Goal: Navigation & Orientation: Find specific page/section

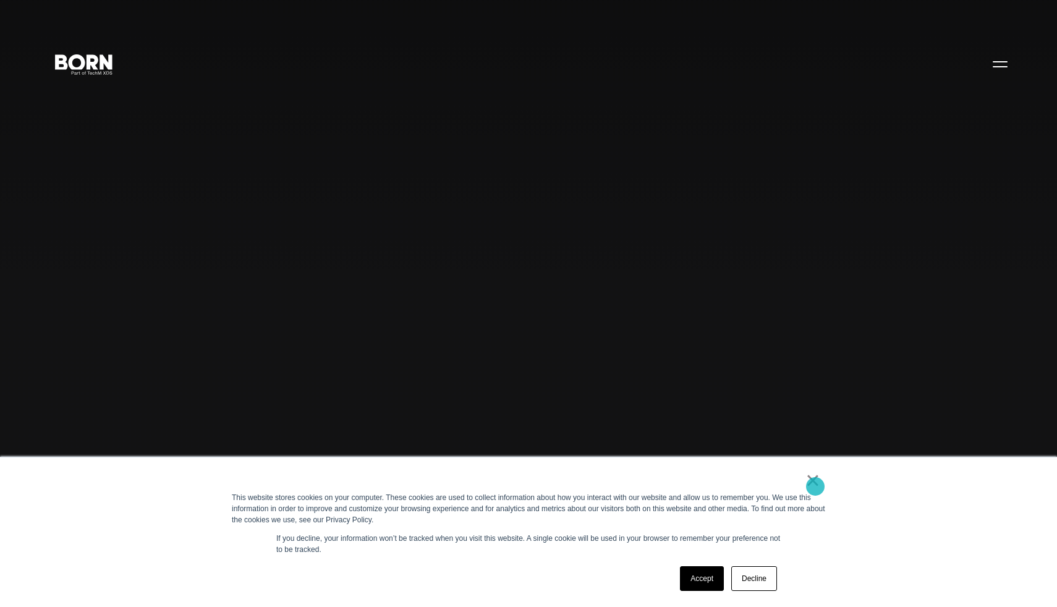
click at [815, 486] on link "×" at bounding box center [812, 480] width 15 height 11
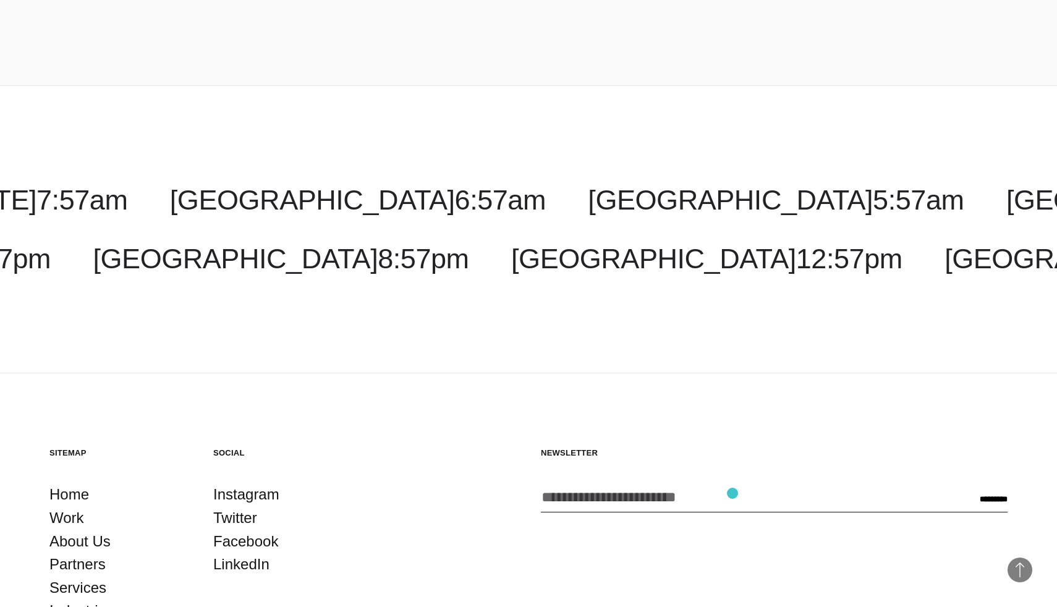
scroll to position [4114, 0]
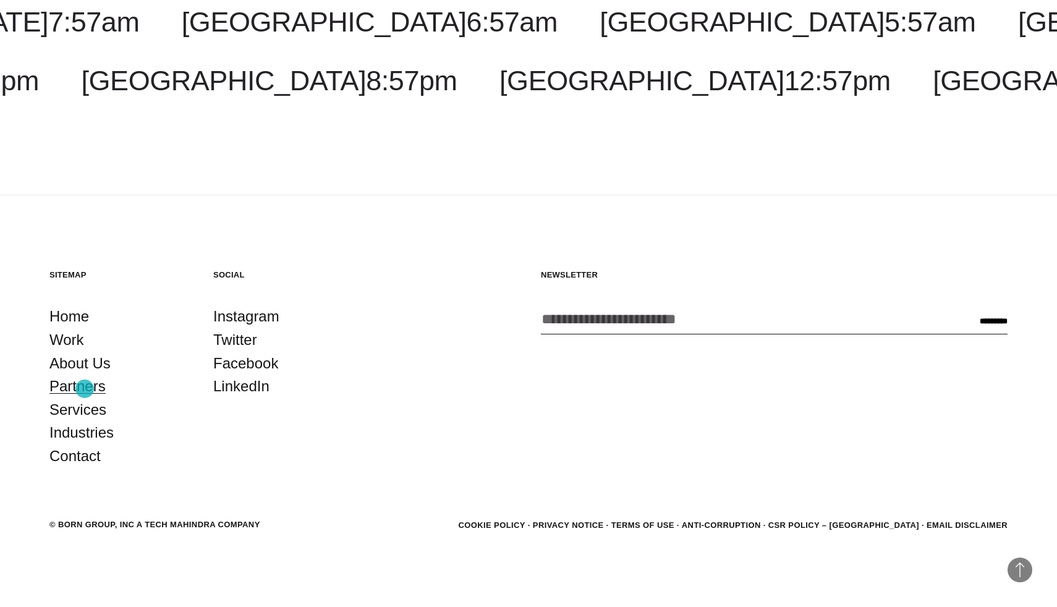
click at [85, 389] on link "Partners" at bounding box center [77, 386] width 56 height 23
click at [246, 389] on link "LinkedIn" at bounding box center [241, 386] width 56 height 23
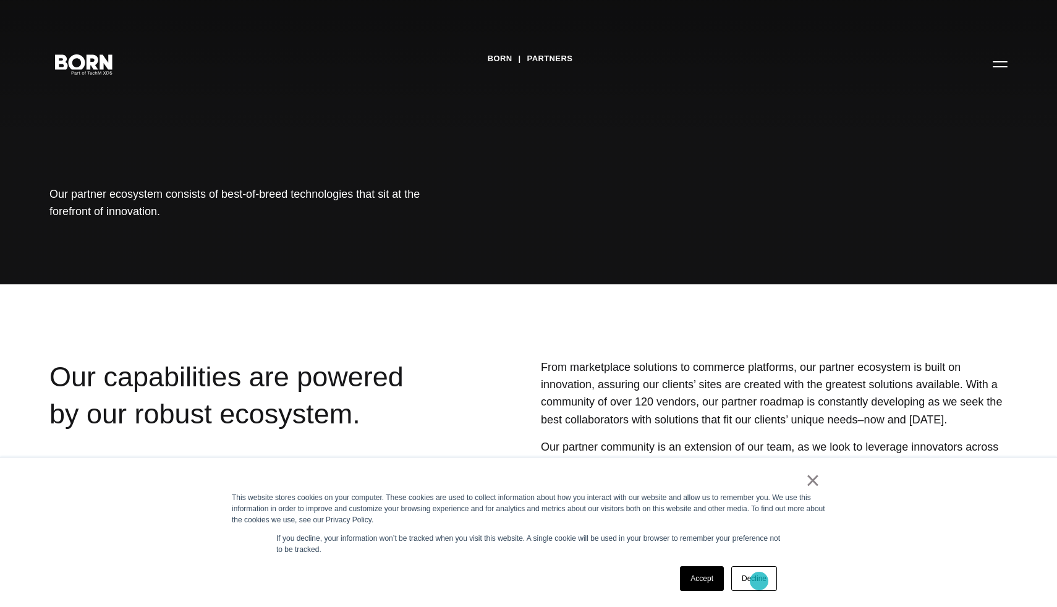
click at [759, 581] on link "Decline" at bounding box center [754, 578] width 46 height 25
